Goal: Navigation & Orientation: Find specific page/section

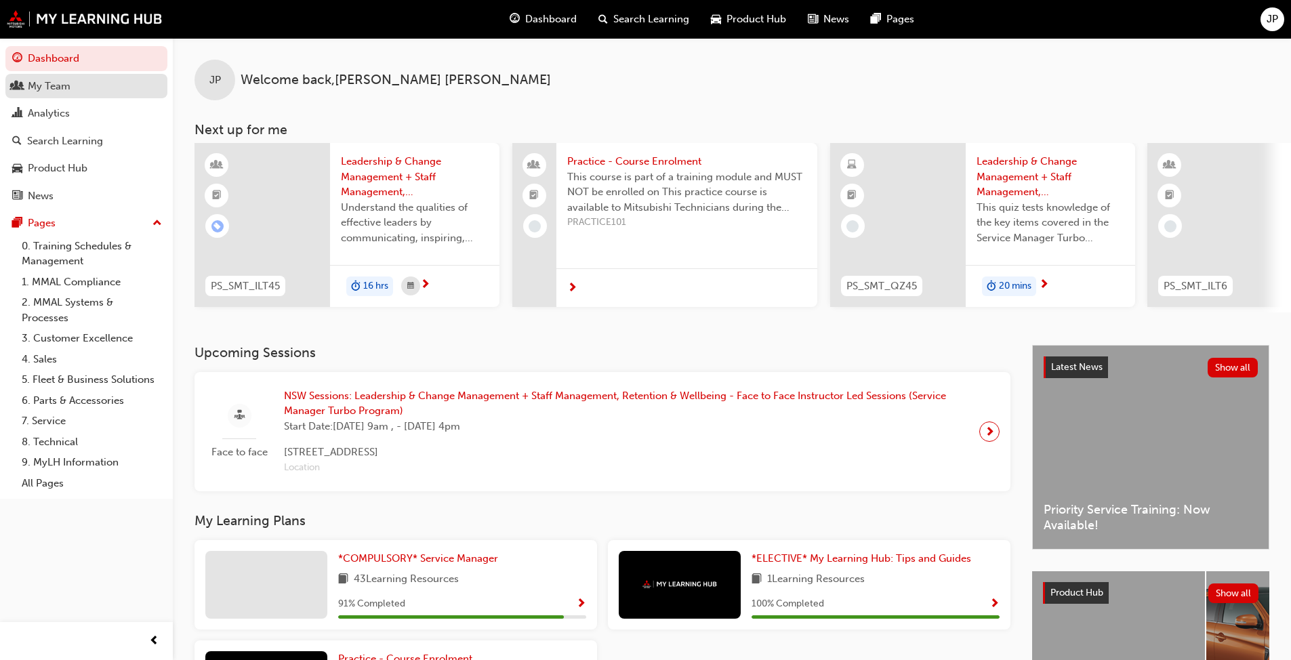
click at [48, 85] on div "My Team" at bounding box center [49, 87] width 43 height 16
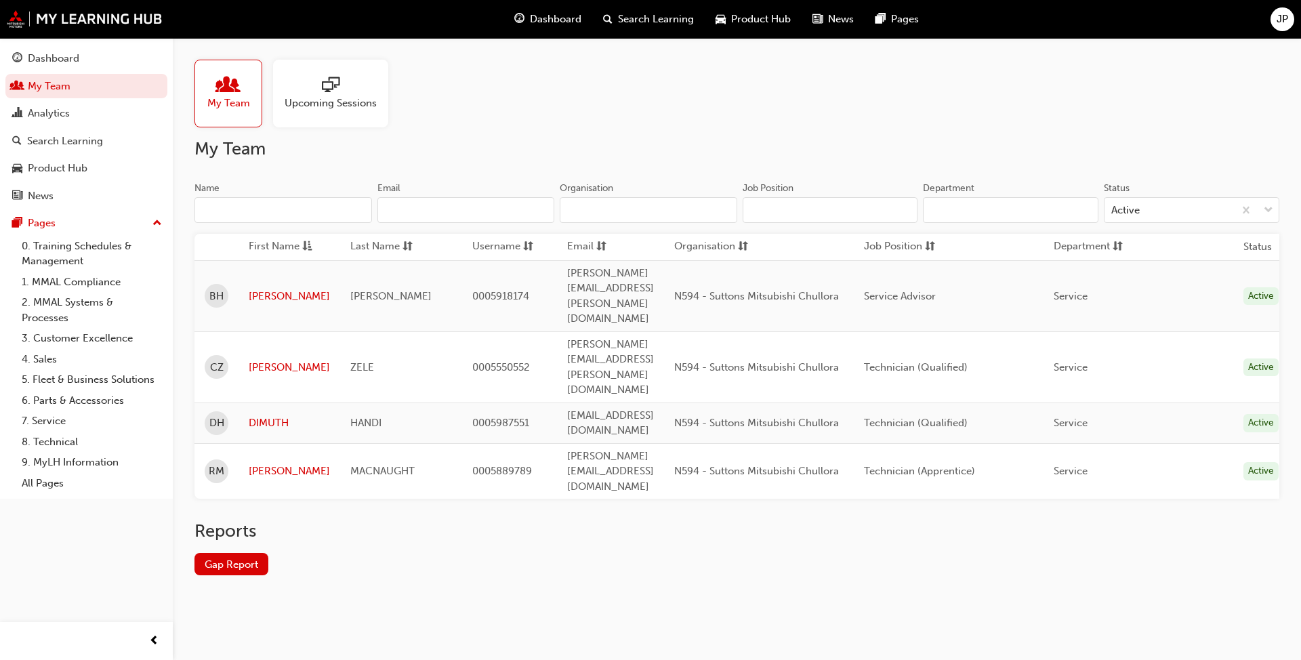
click at [409, 289] on div "[PERSON_NAME]" at bounding box center [401, 297] width 102 height 16
click at [266, 289] on link "[PERSON_NAME]" at bounding box center [289, 297] width 81 height 16
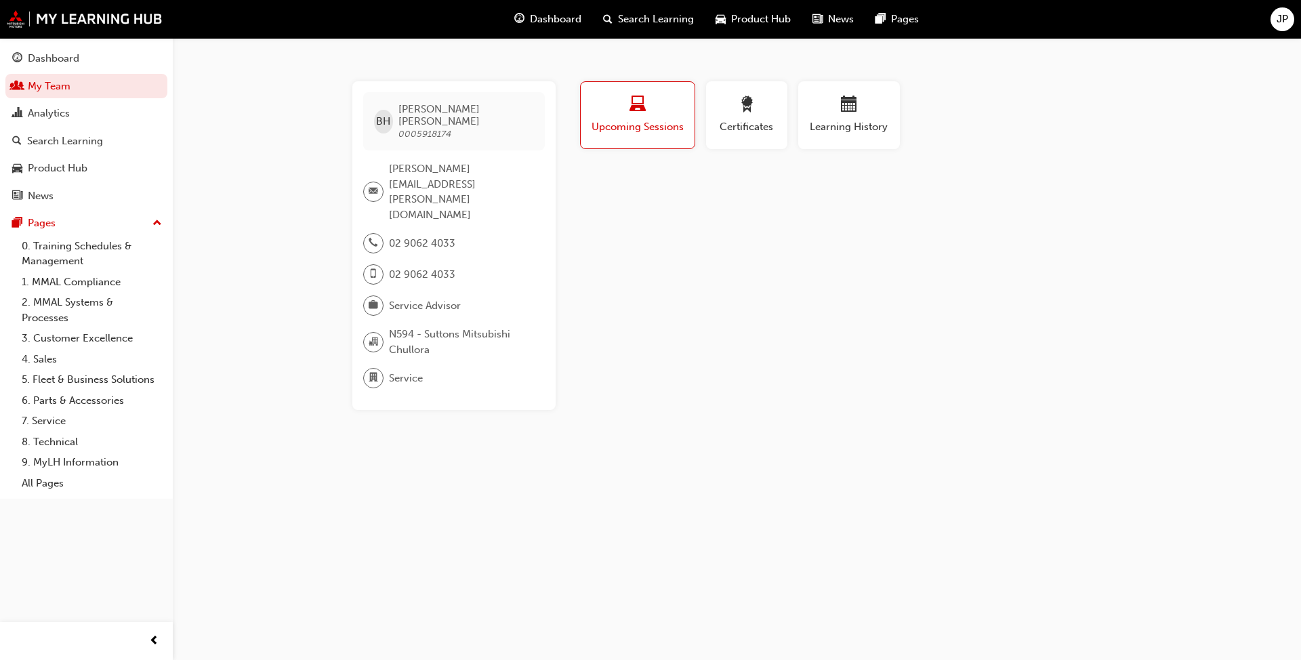
click at [638, 103] on span "laptop-icon" at bounding box center [638, 105] width 16 height 18
click at [677, 110] on span "calendar-icon" at bounding box center [849, 105] width 16 height 18
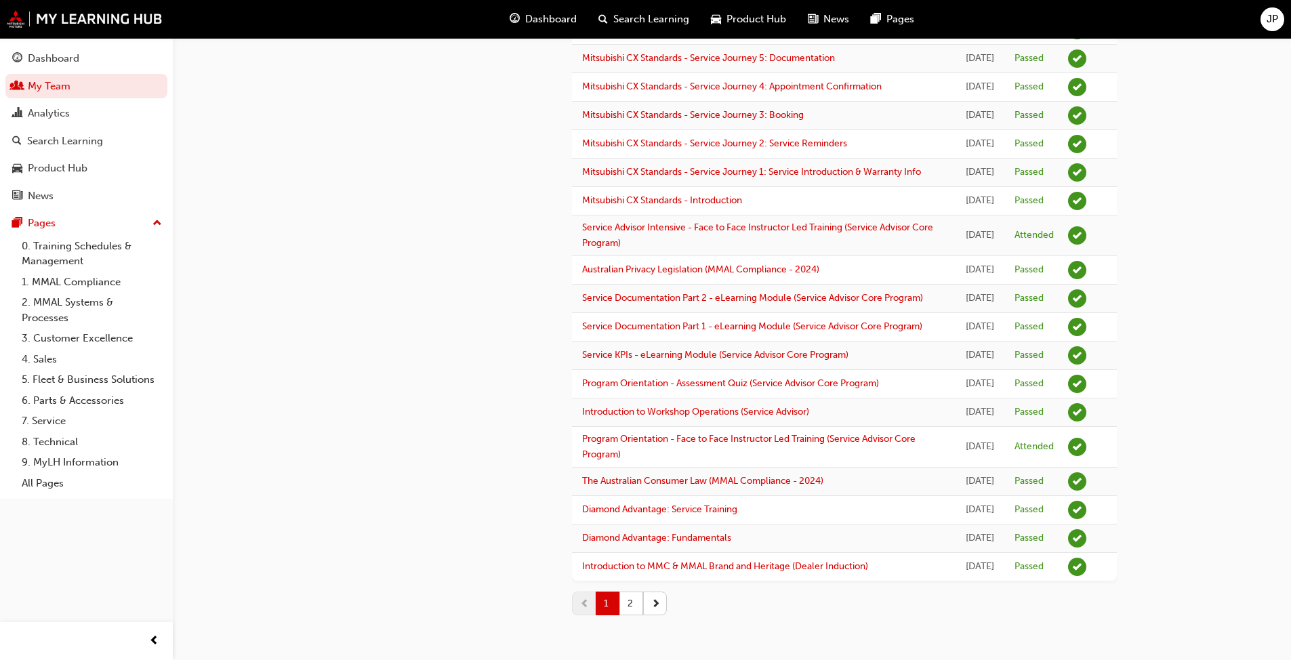
scroll to position [1586, 0]
click at [631, 507] on button "2" at bounding box center [631, 604] width 24 height 24
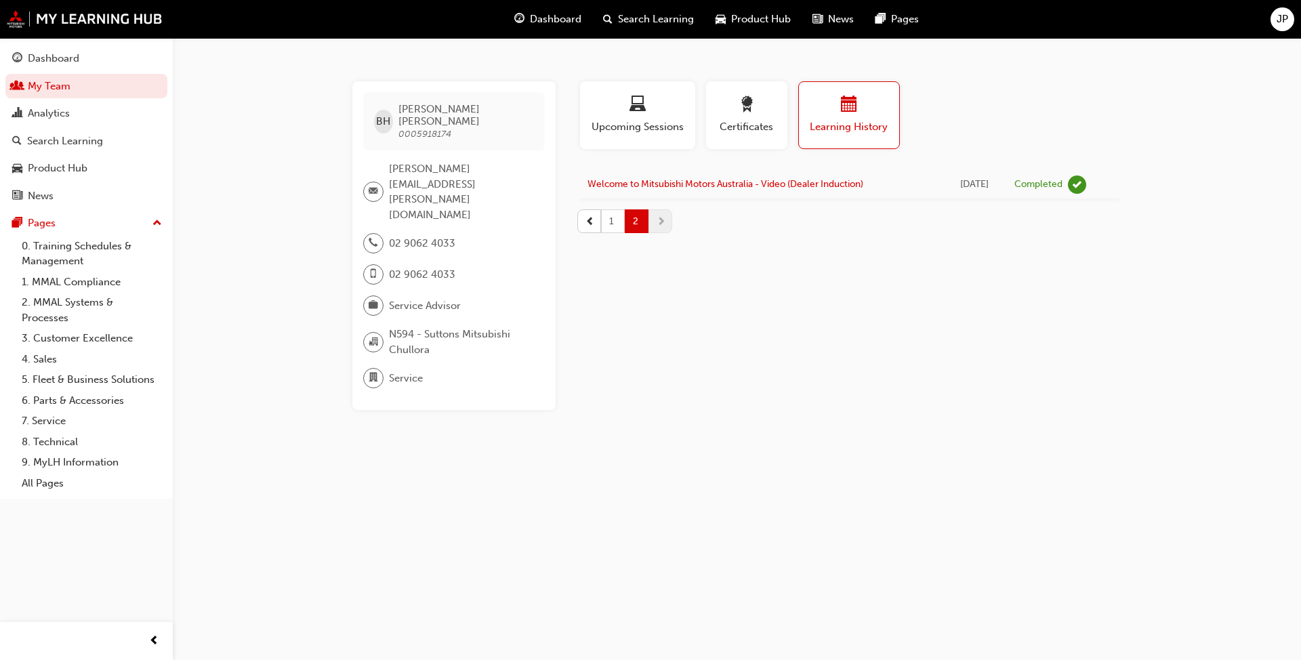
click at [609, 220] on button "1" at bounding box center [613, 221] width 24 height 24
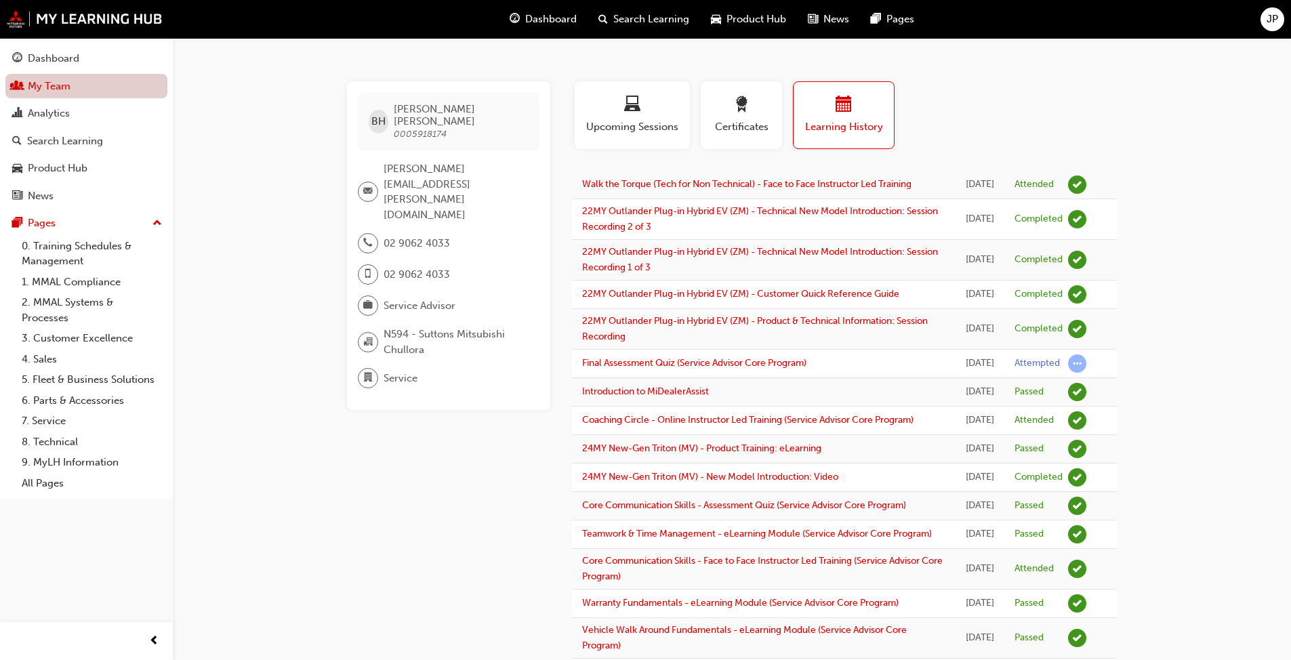
click at [51, 84] on link "My Team" at bounding box center [86, 86] width 162 height 25
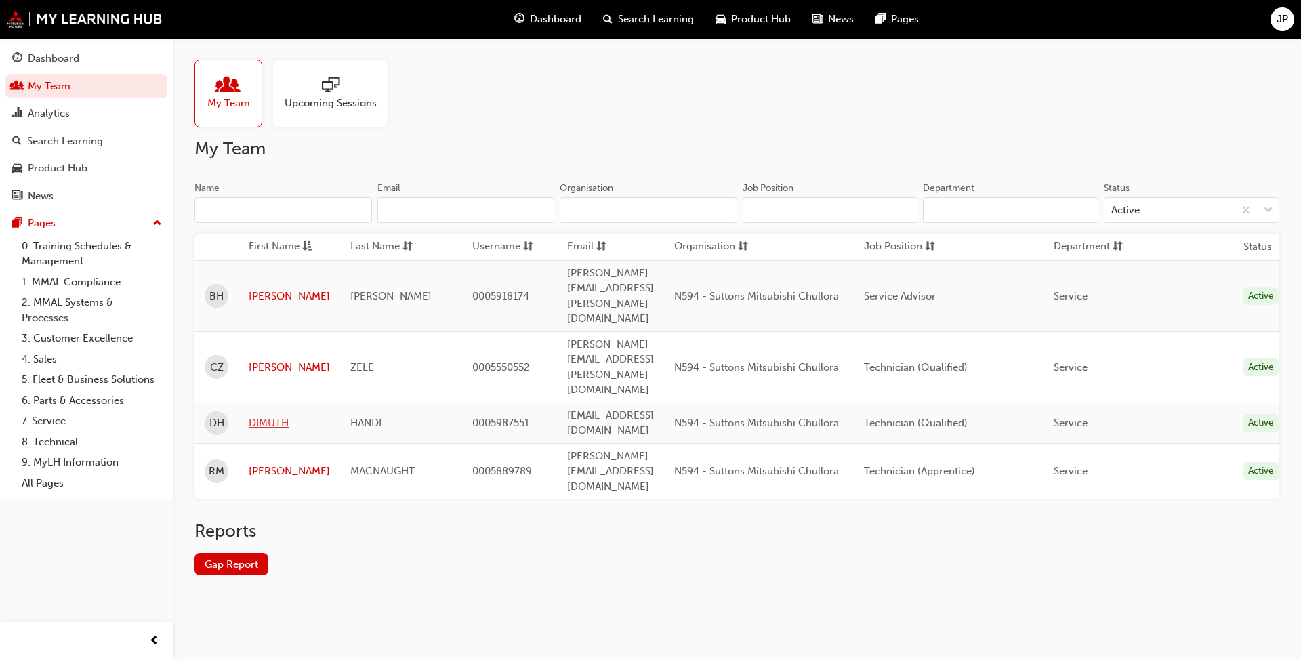
click at [266, 415] on link "DIMUTH" at bounding box center [289, 423] width 81 height 16
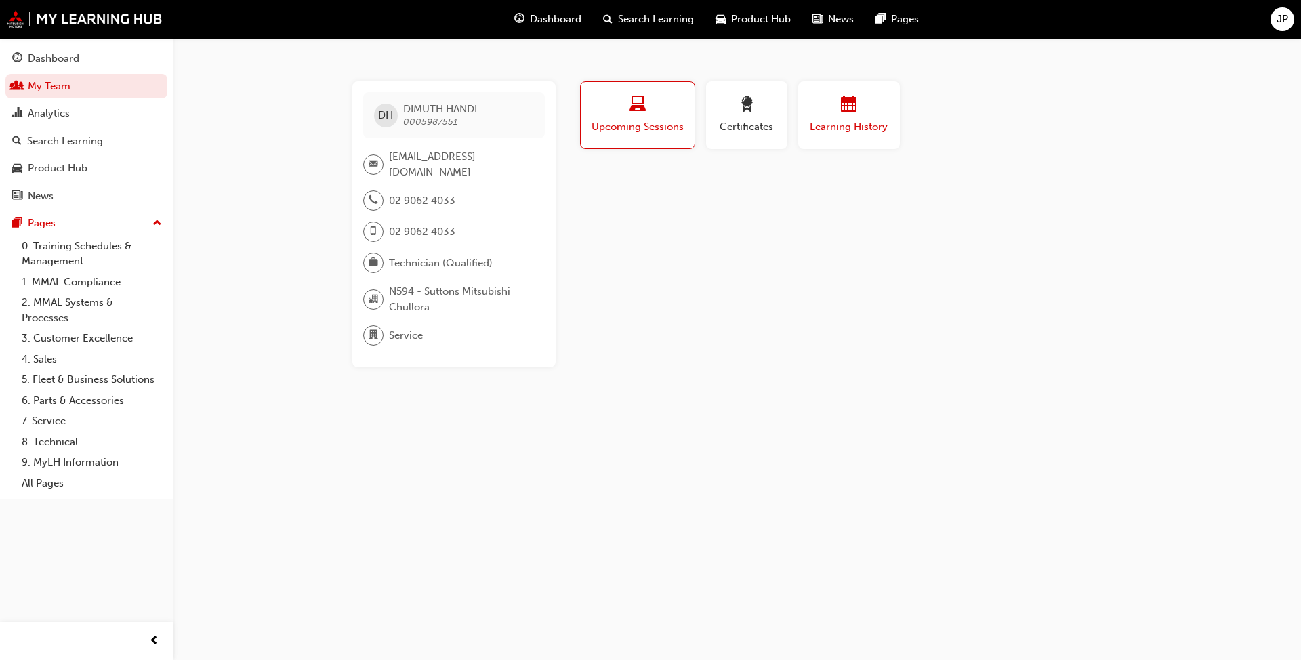
click at [677, 109] on div "button" at bounding box center [848, 106] width 81 height 21
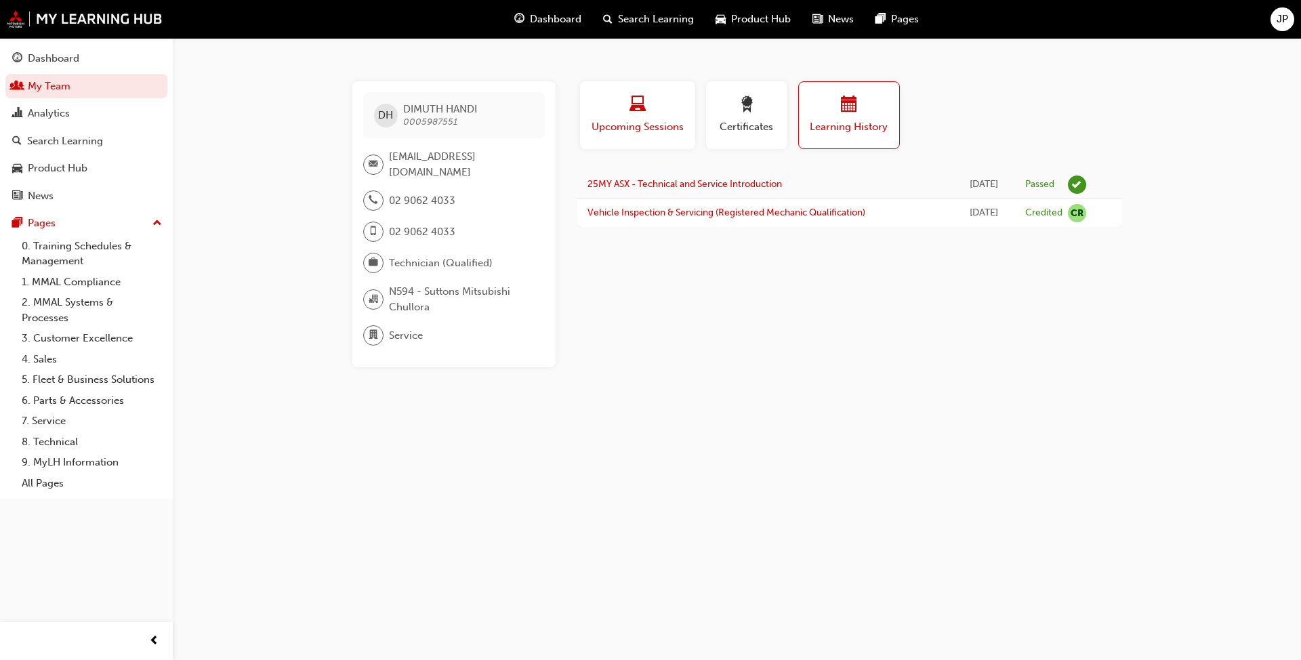
click at [642, 111] on span "laptop-icon" at bounding box center [638, 105] width 16 height 18
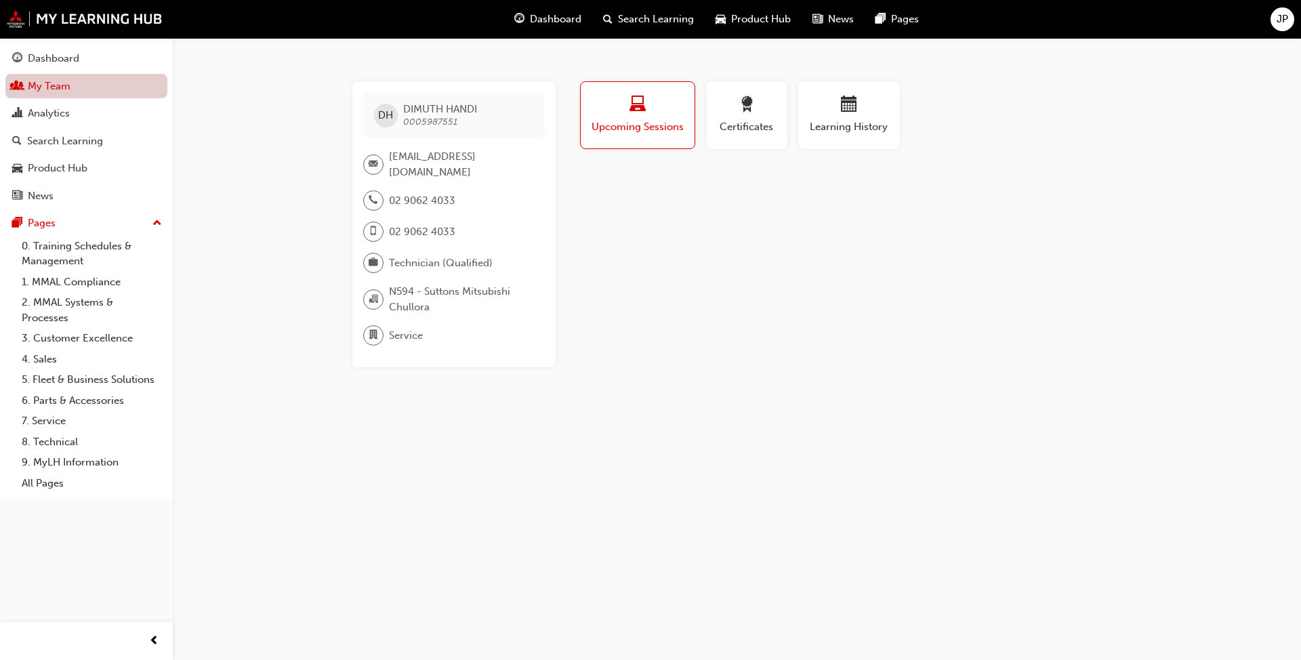
click at [46, 82] on link "My Team" at bounding box center [86, 86] width 162 height 25
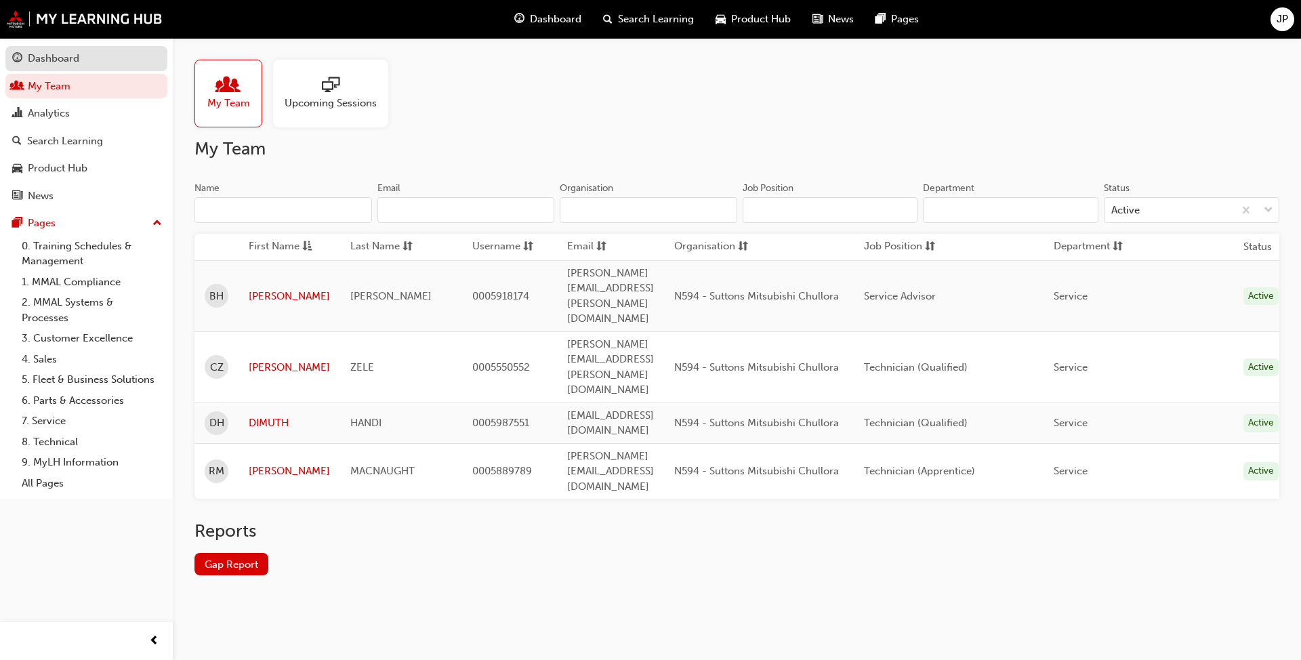
click at [65, 59] on div "Dashboard" at bounding box center [54, 59] width 52 height 16
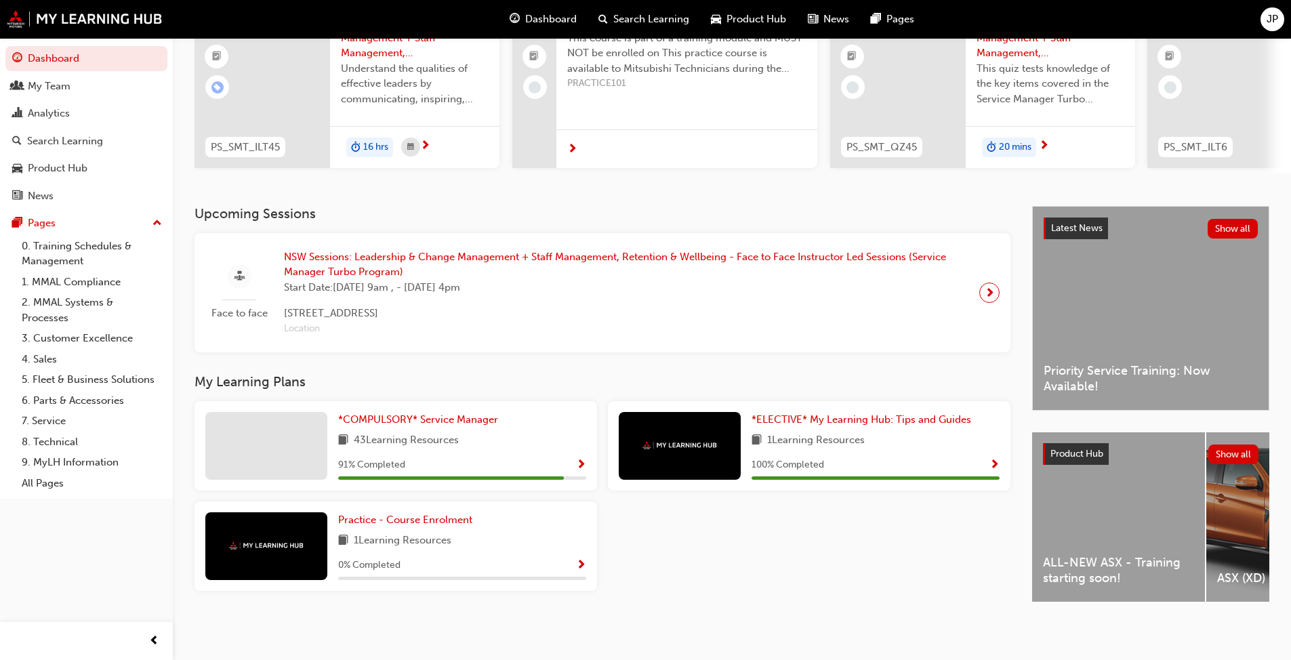
scroll to position [150, 0]
click at [677, 319] on div "Latest News Show all Priority Service Training: Now Available!" at bounding box center [1151, 308] width 236 height 203
